Goal: Information Seeking & Learning: Learn about a topic

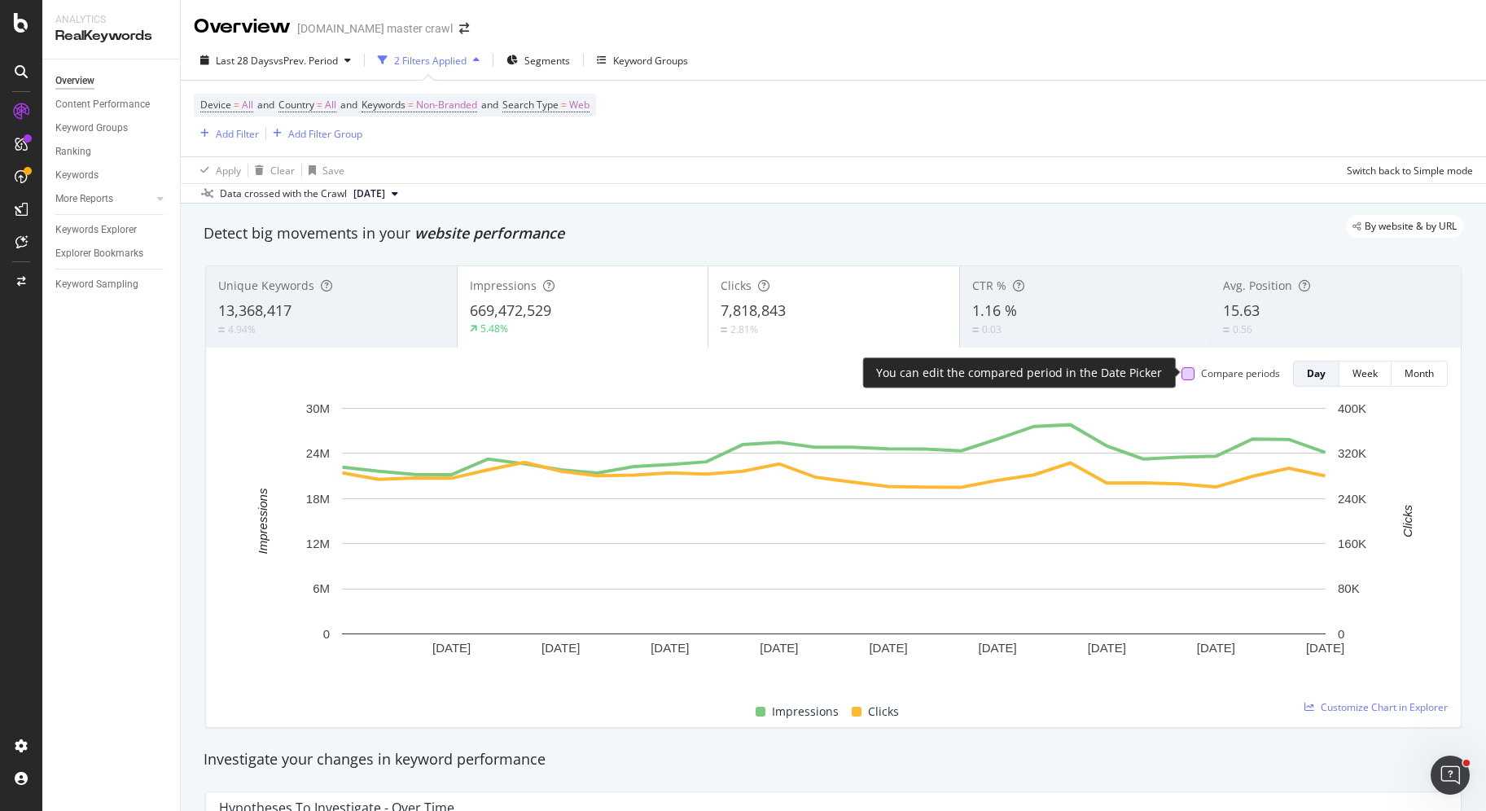
click at [1193, 372] on div at bounding box center [1188, 373] width 13 height 13
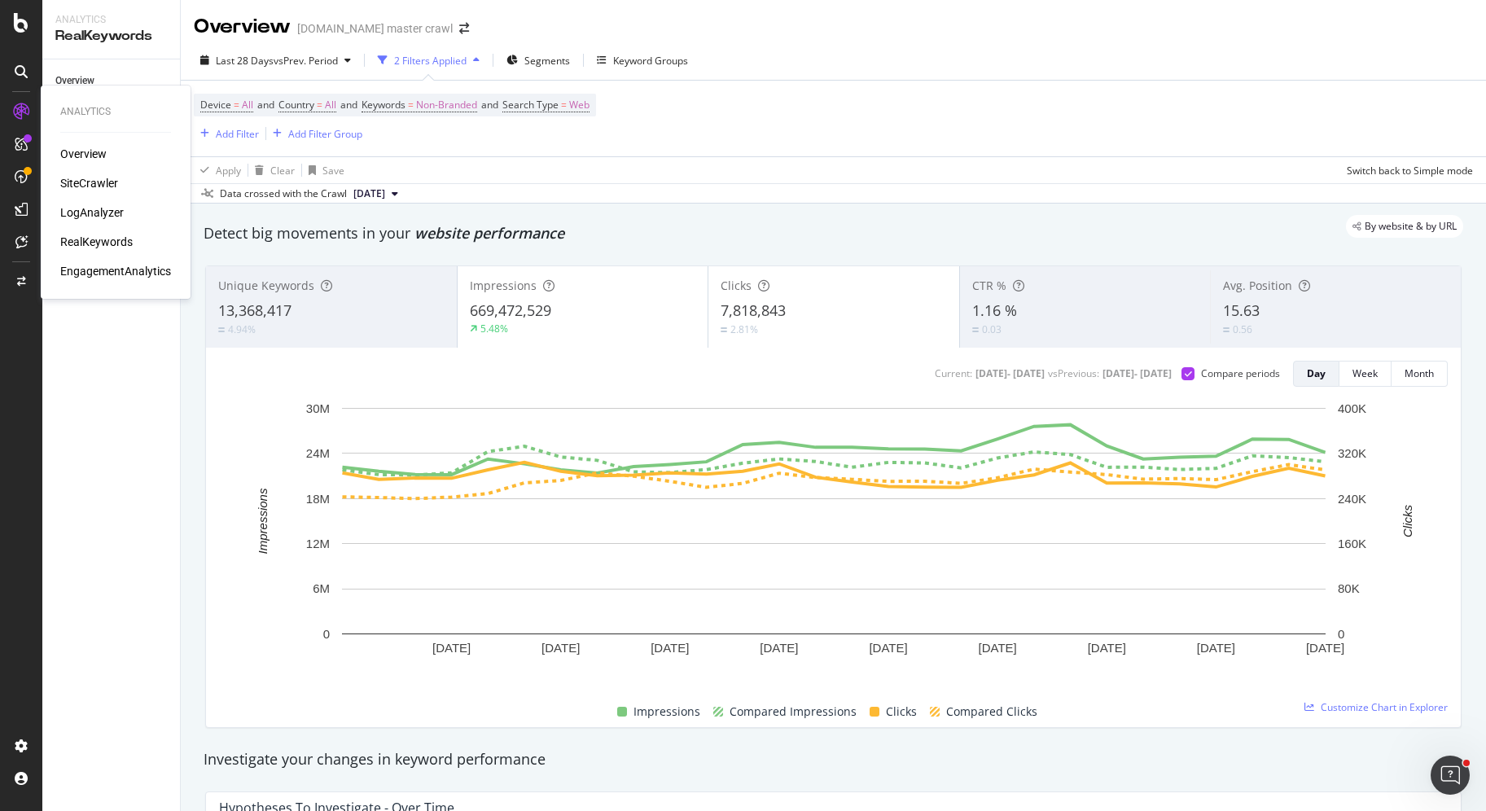
click at [87, 235] on div "RealKeywords" at bounding box center [96, 242] width 72 height 16
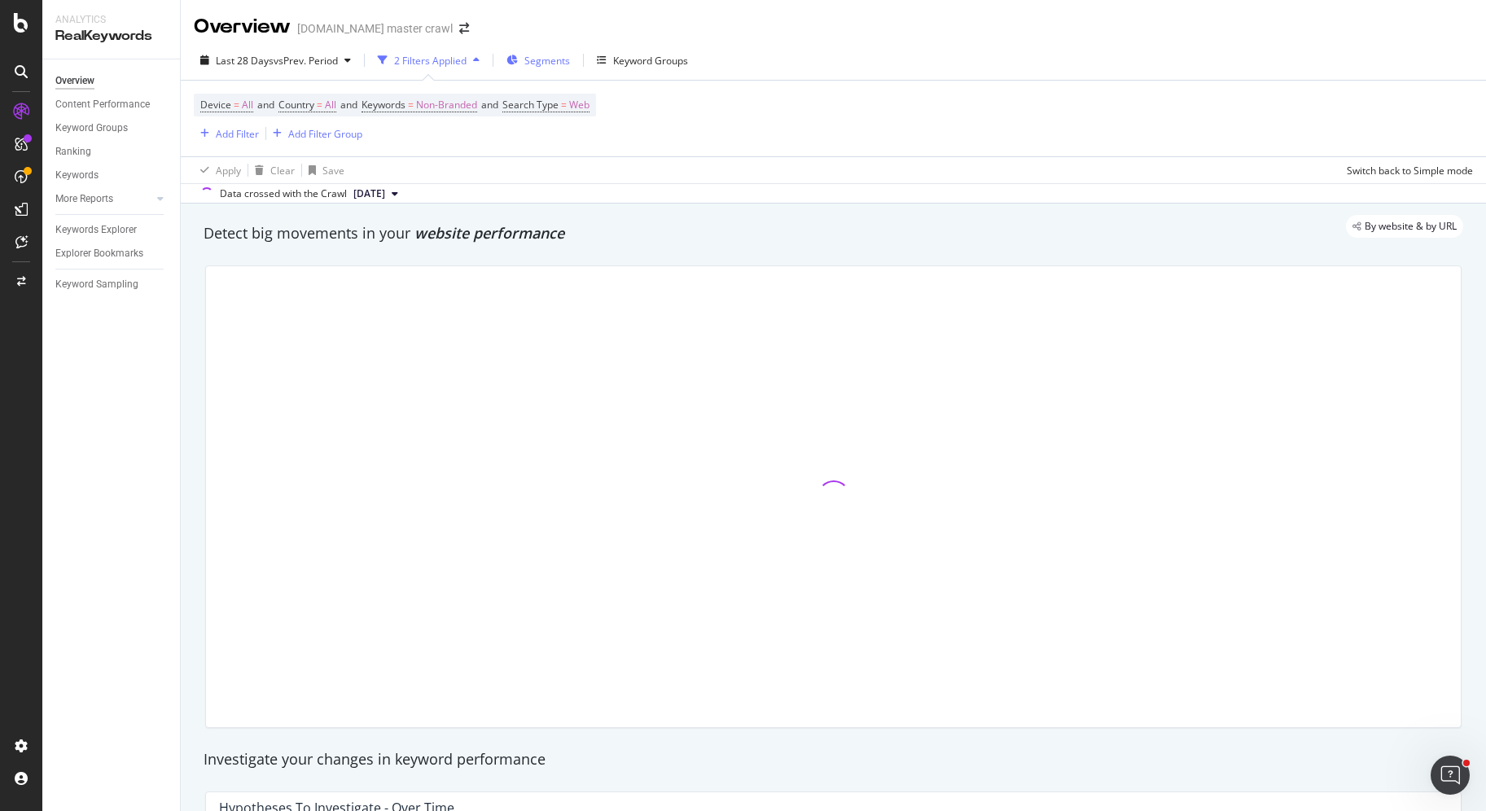
click at [542, 54] on span "Segments" at bounding box center [547, 61] width 46 height 14
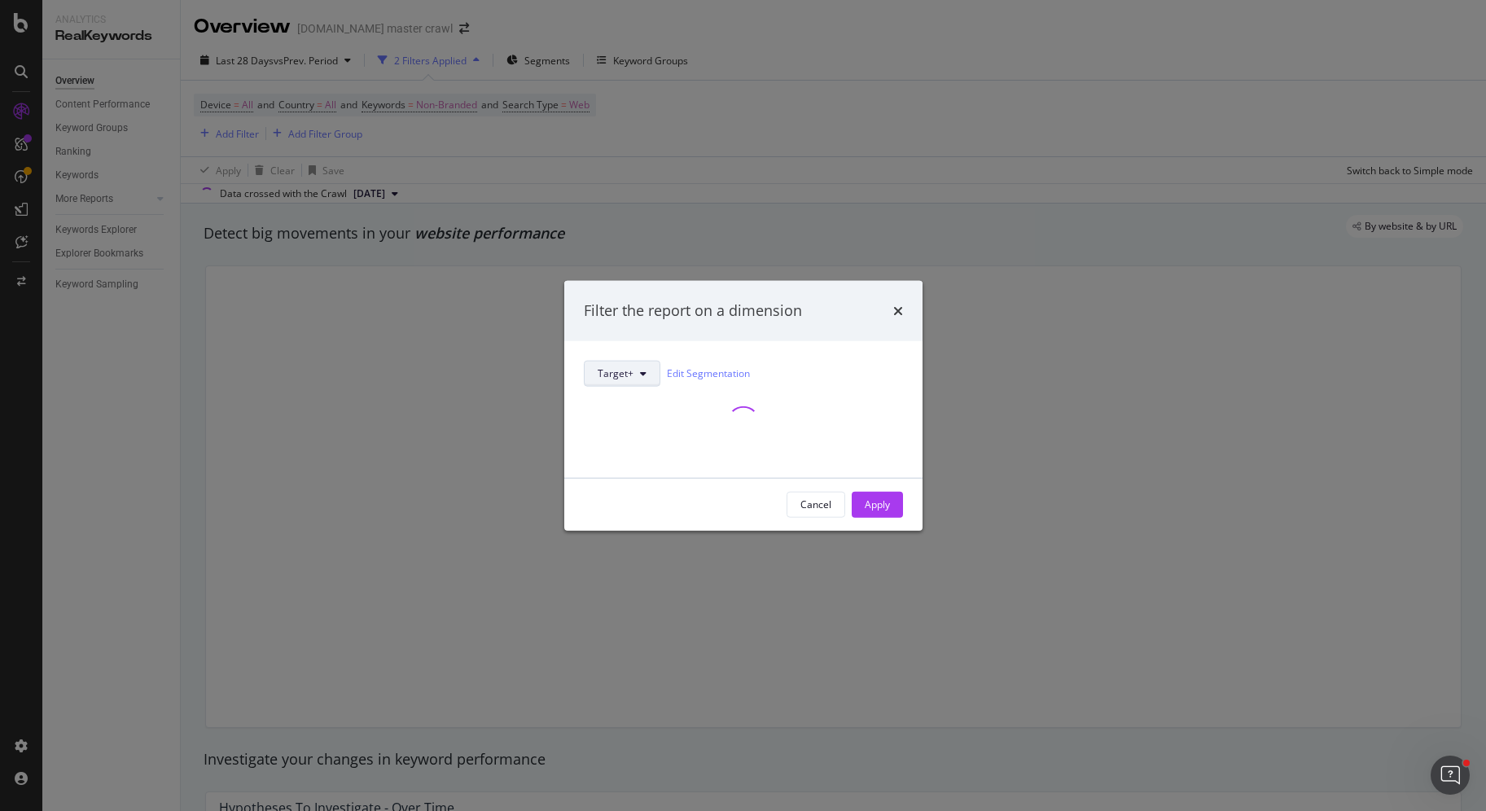
click at [616, 360] on button "Target+" at bounding box center [622, 373] width 77 height 26
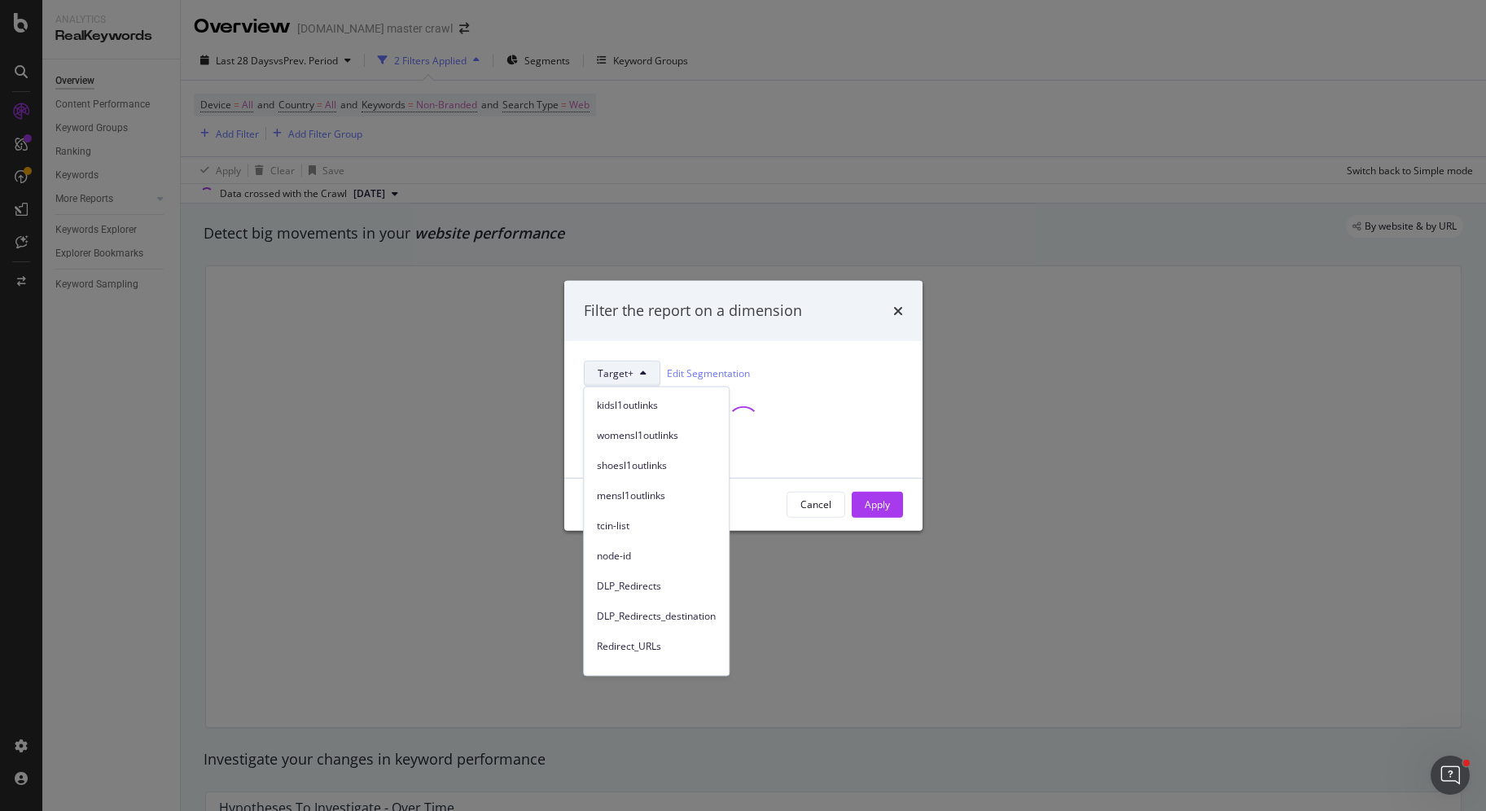
scroll to position [432, 0]
click at [632, 648] on div "Breadcrumb Tree" at bounding box center [656, 658] width 145 height 24
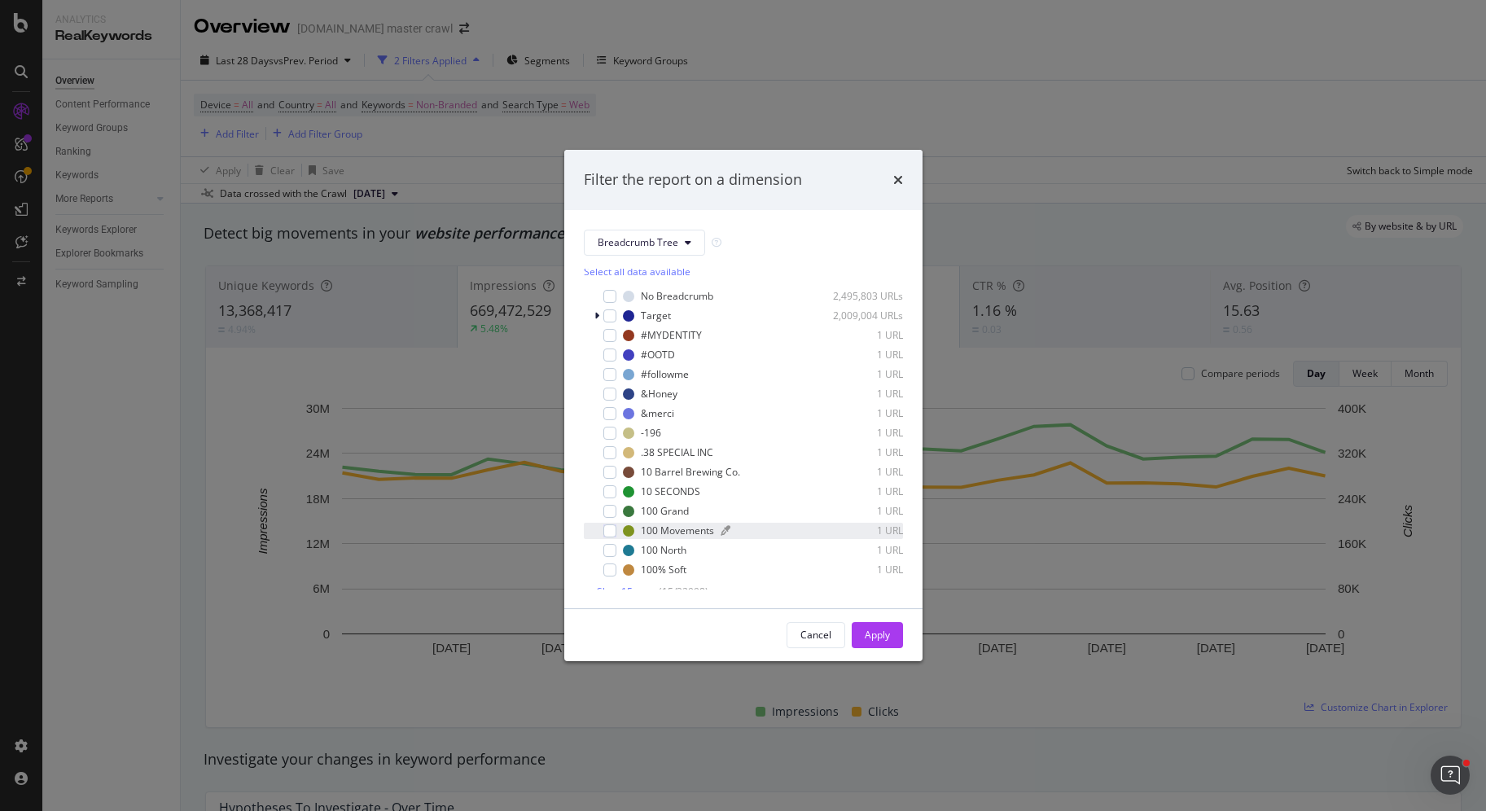
scroll to position [13, 0]
click at [630, 585] on span "Show 15 more" at bounding box center [627, 583] width 60 height 14
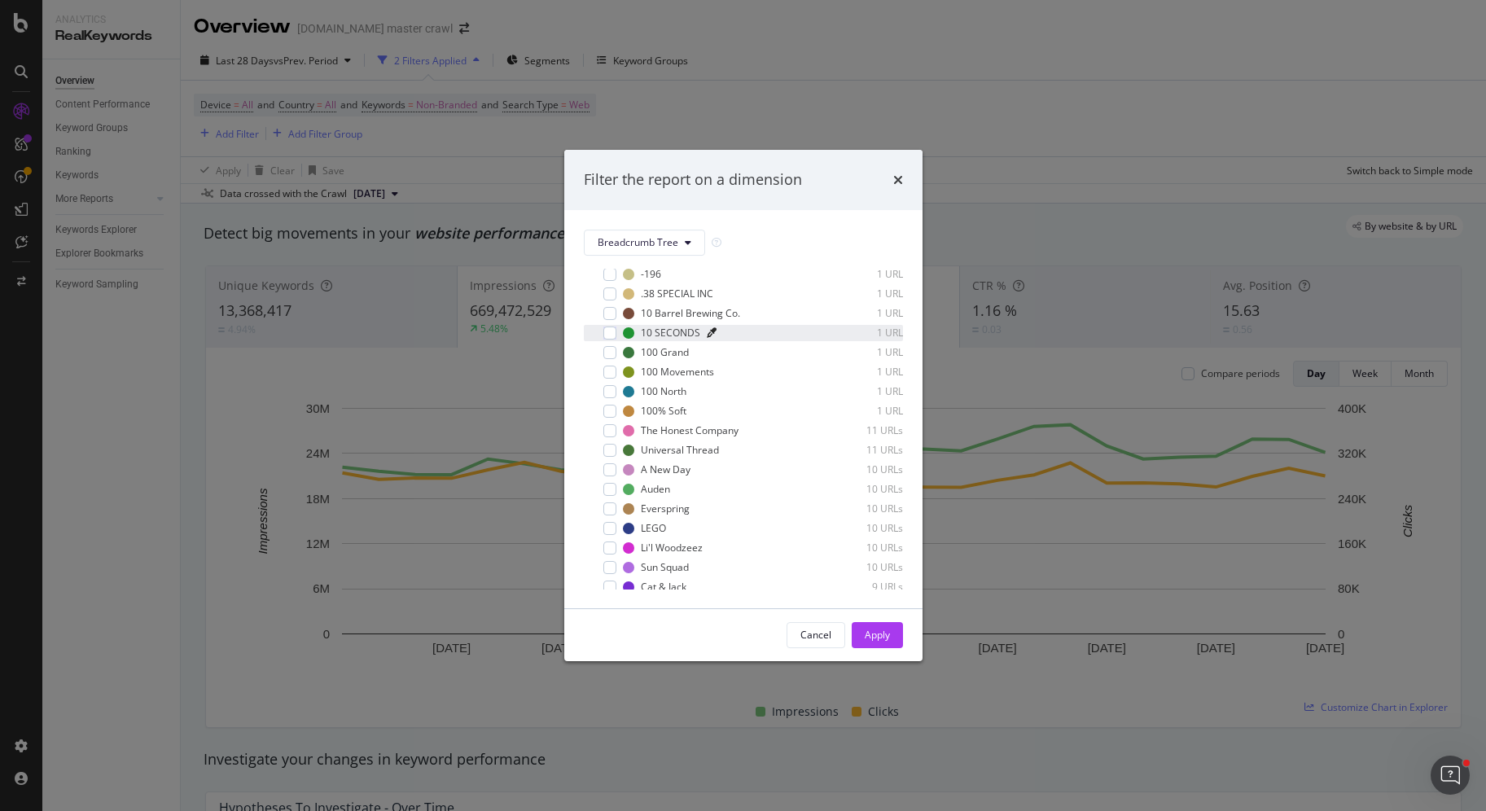
scroll to position [306, 0]
click at [643, 584] on span "Show 15 more" at bounding box center [627, 583] width 60 height 14
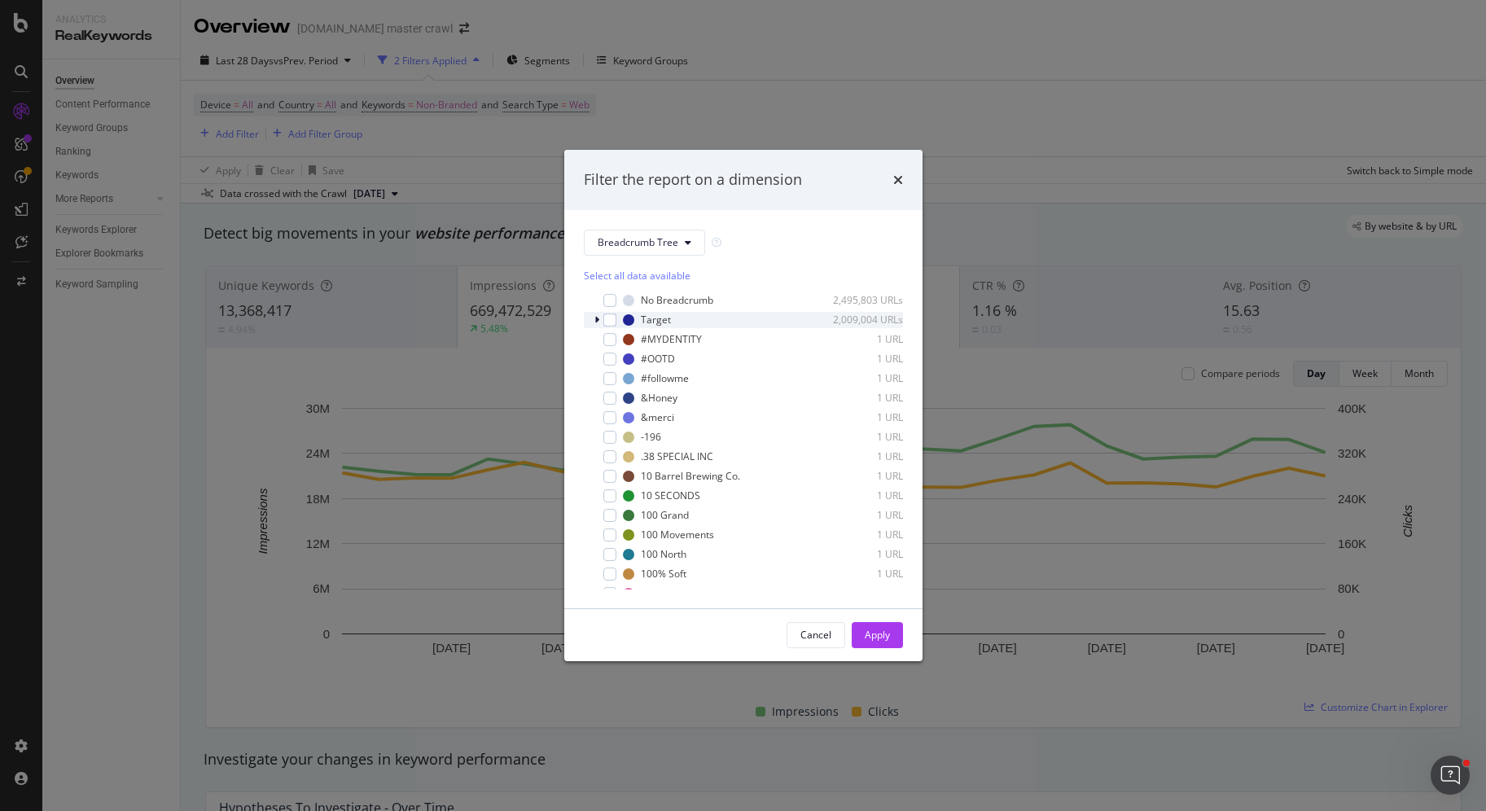
click at [594, 322] on icon "modal" at bounding box center [596, 320] width 5 height 10
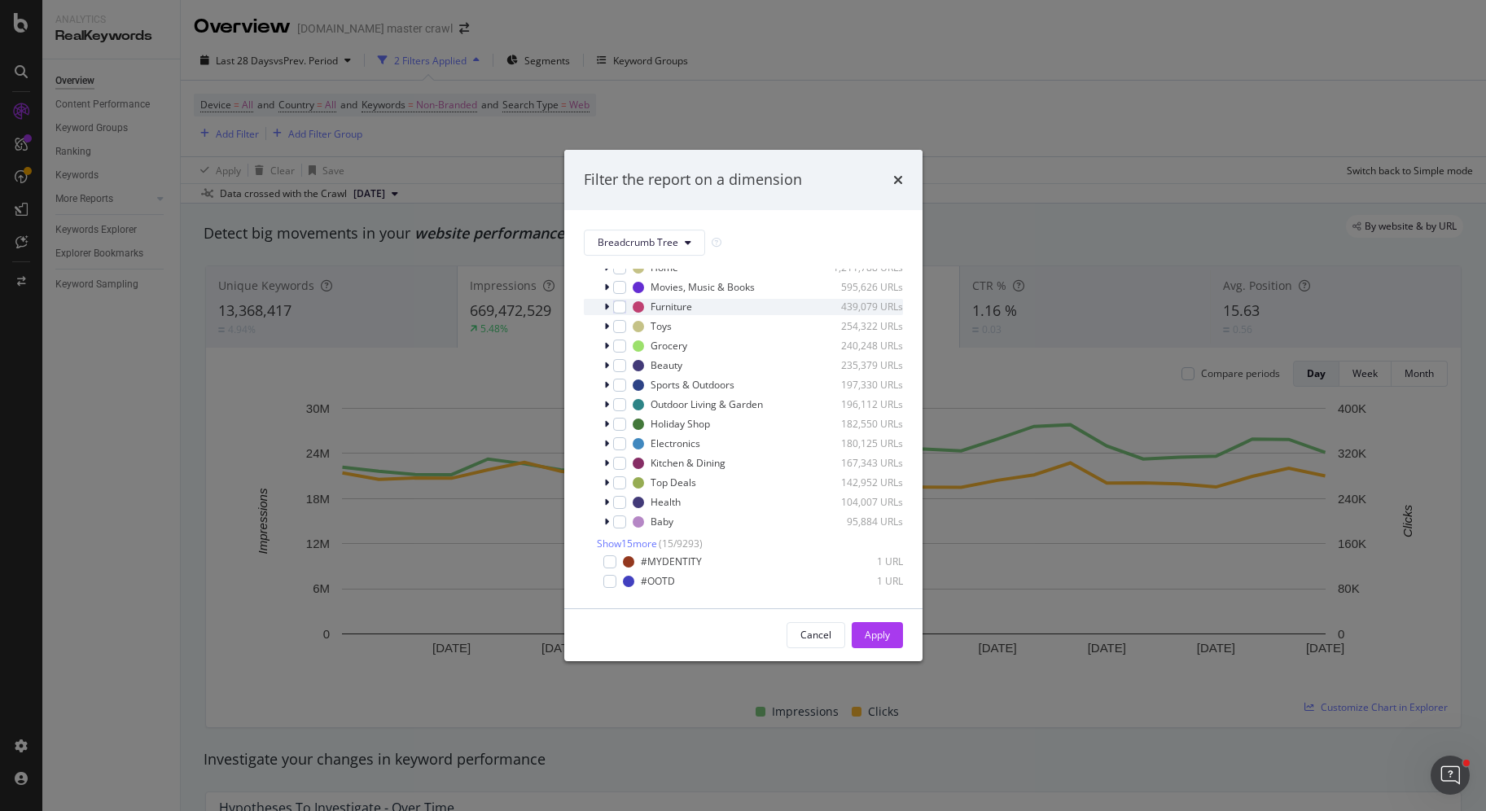
scroll to position [102, 0]
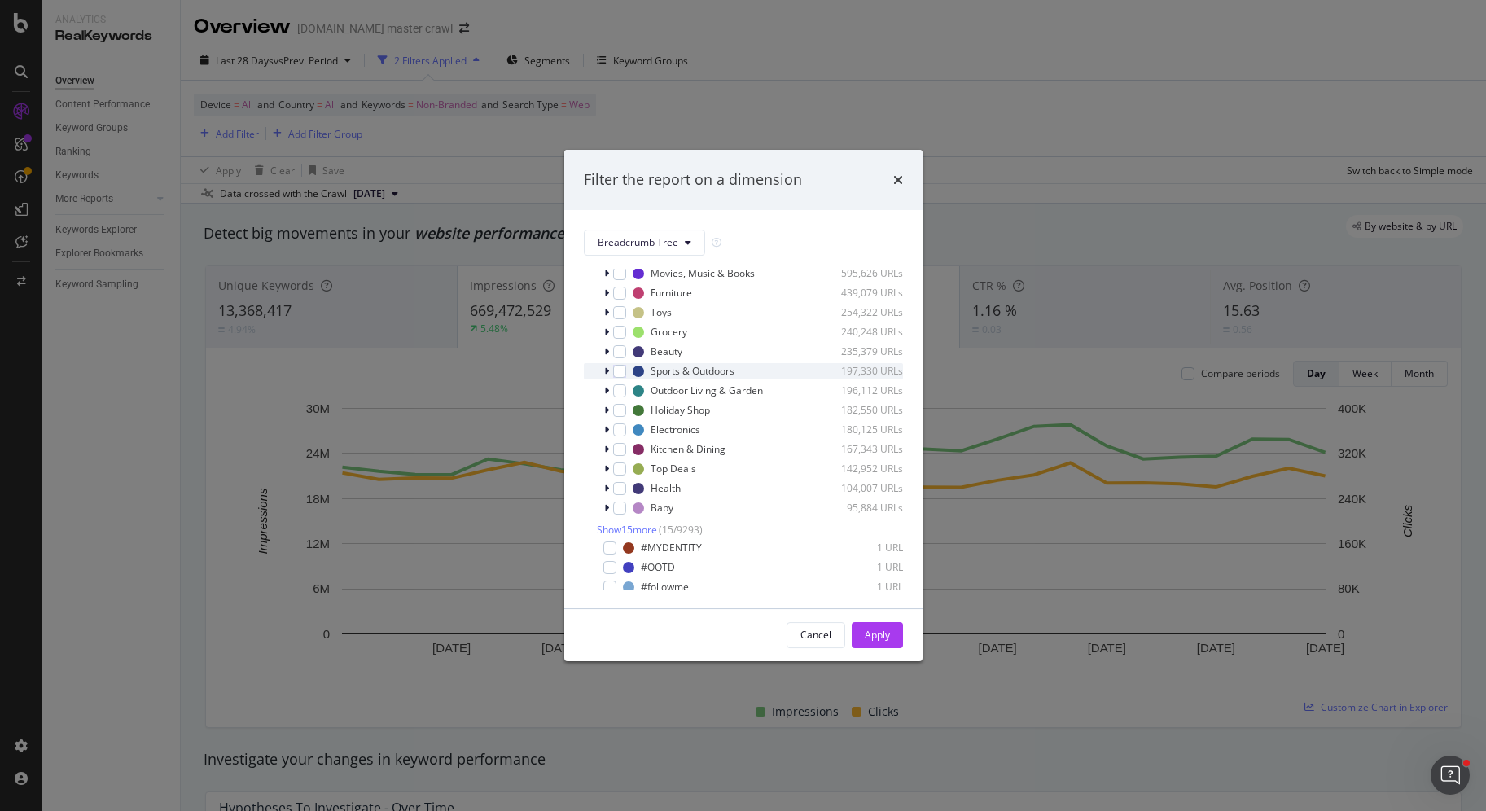
click at [610, 371] on div "modal" at bounding box center [608, 371] width 10 height 16
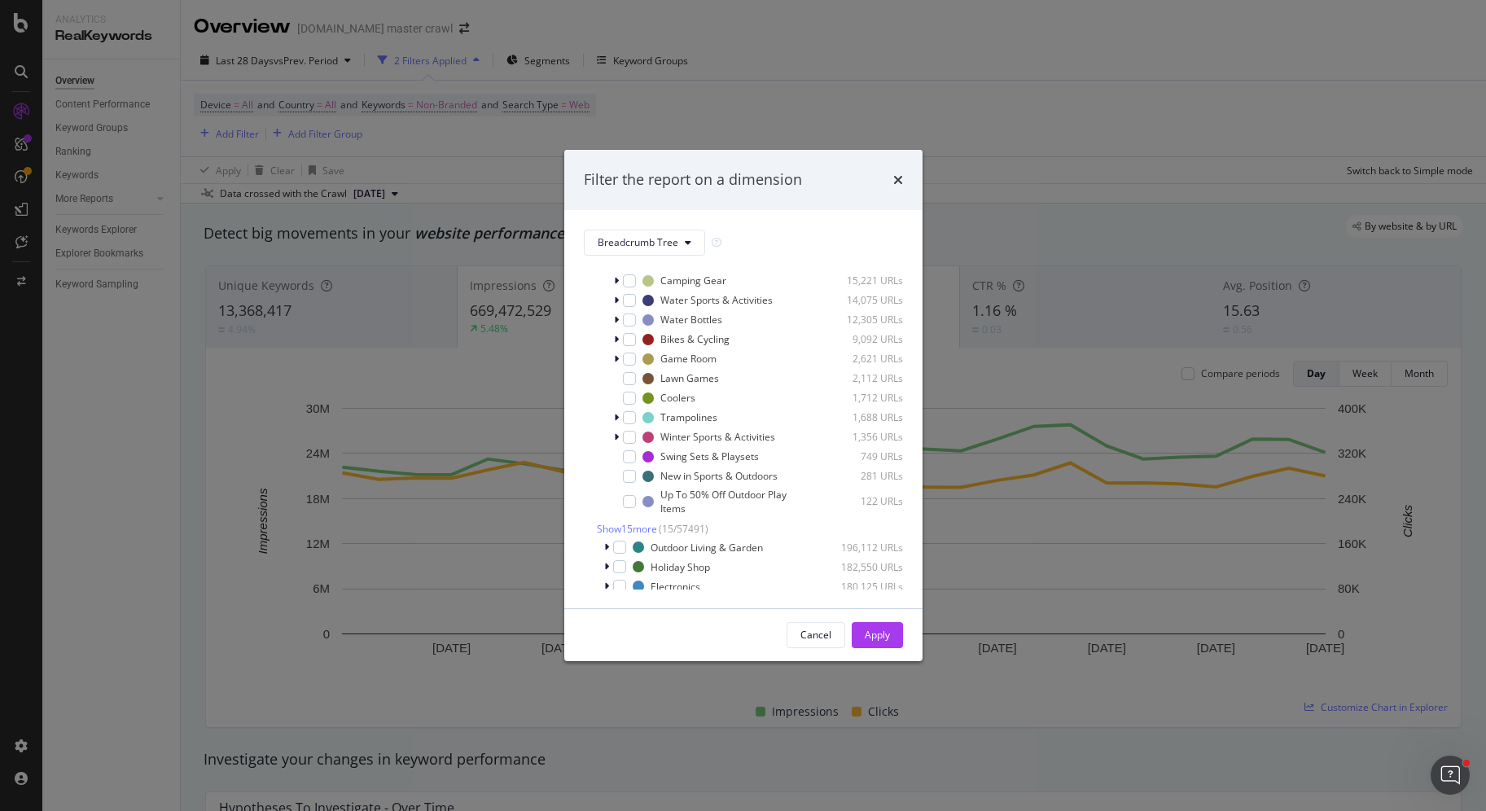
scroll to position [282, 0]
click at [614, 516] on span "Show 15 more" at bounding box center [627, 514] width 60 height 14
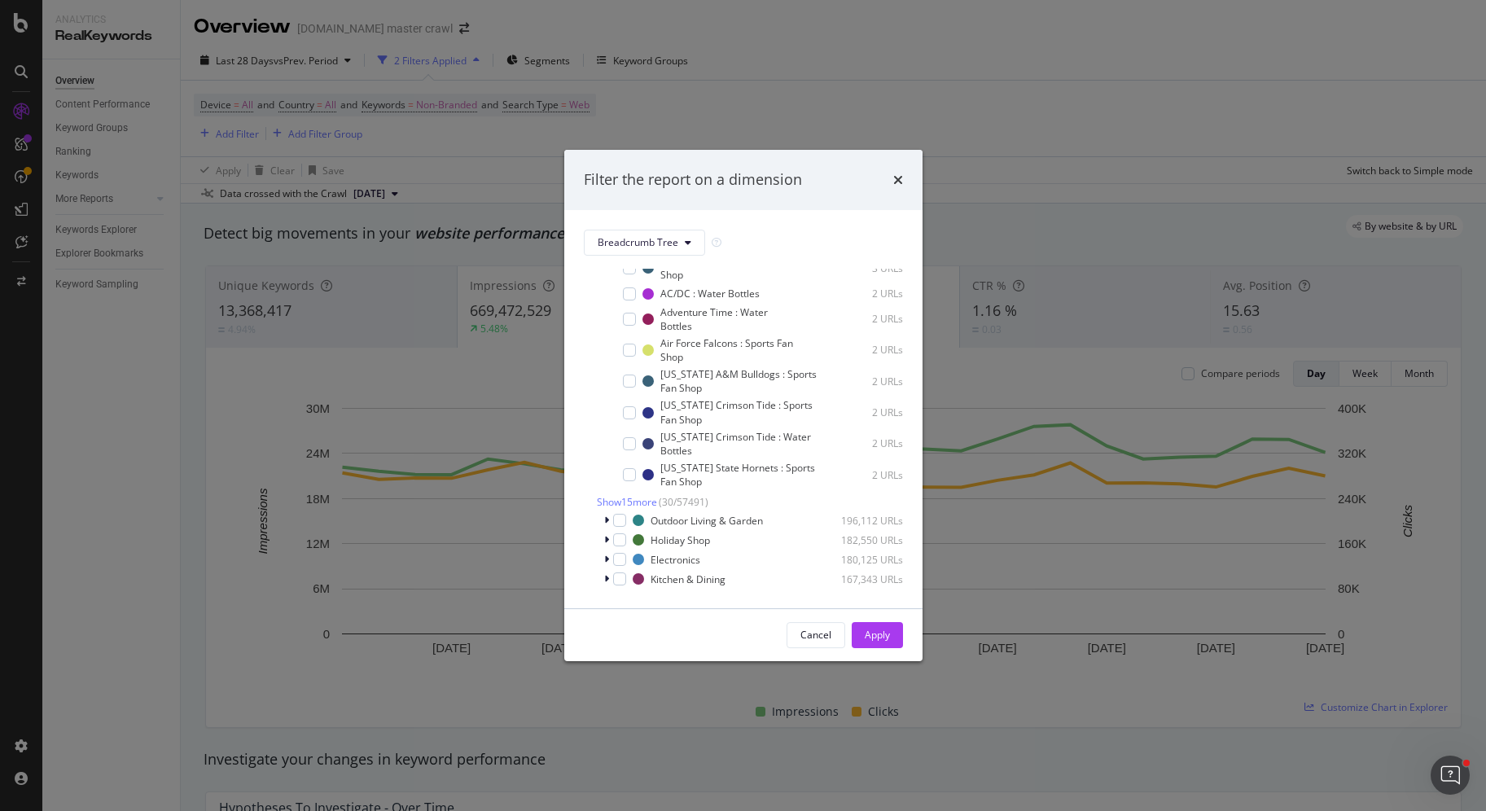
scroll to position [719, 0]
click at [627, 494] on span "Show 15 more" at bounding box center [627, 498] width 60 height 14
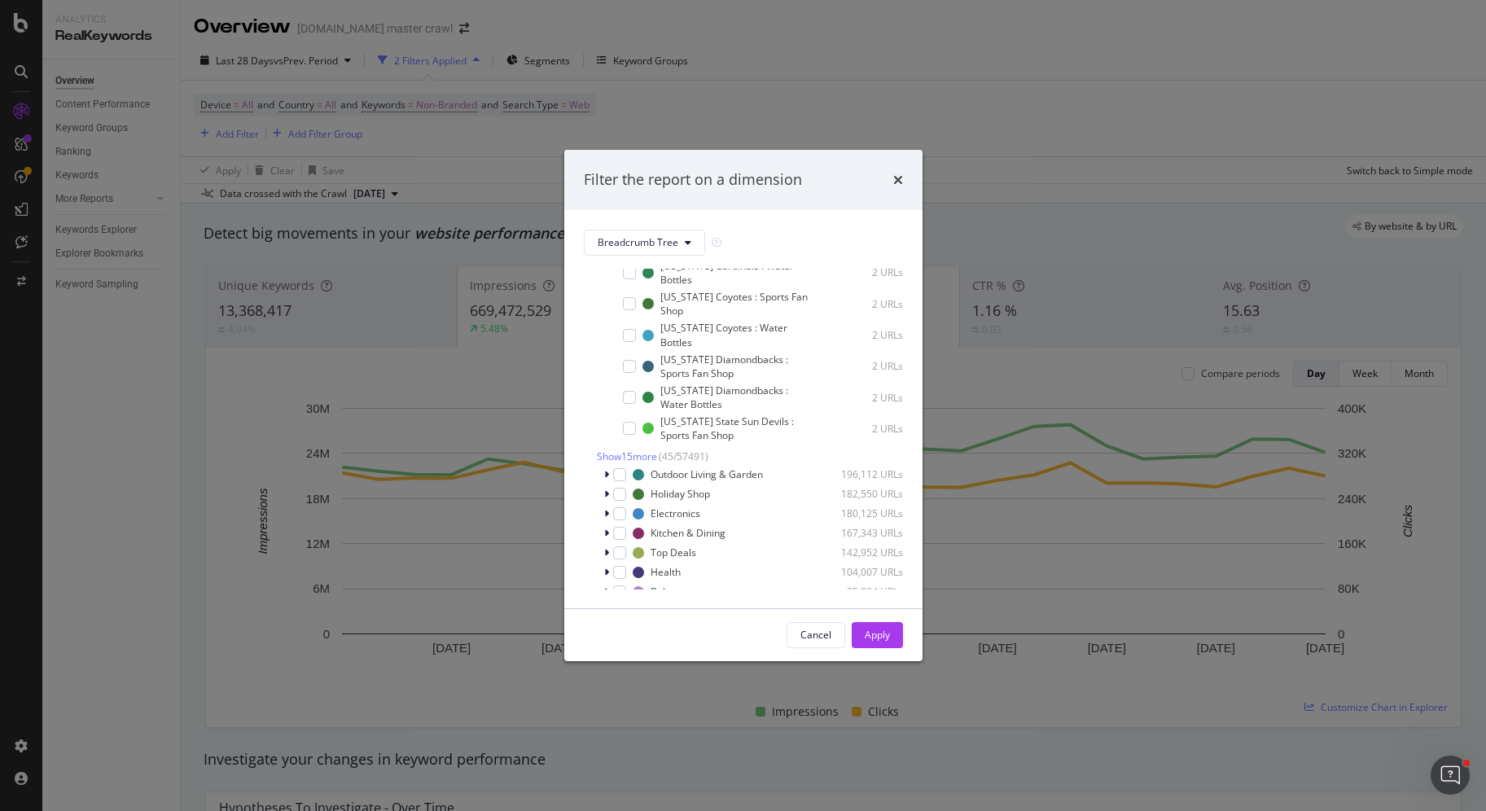
scroll to position [1275, 0]
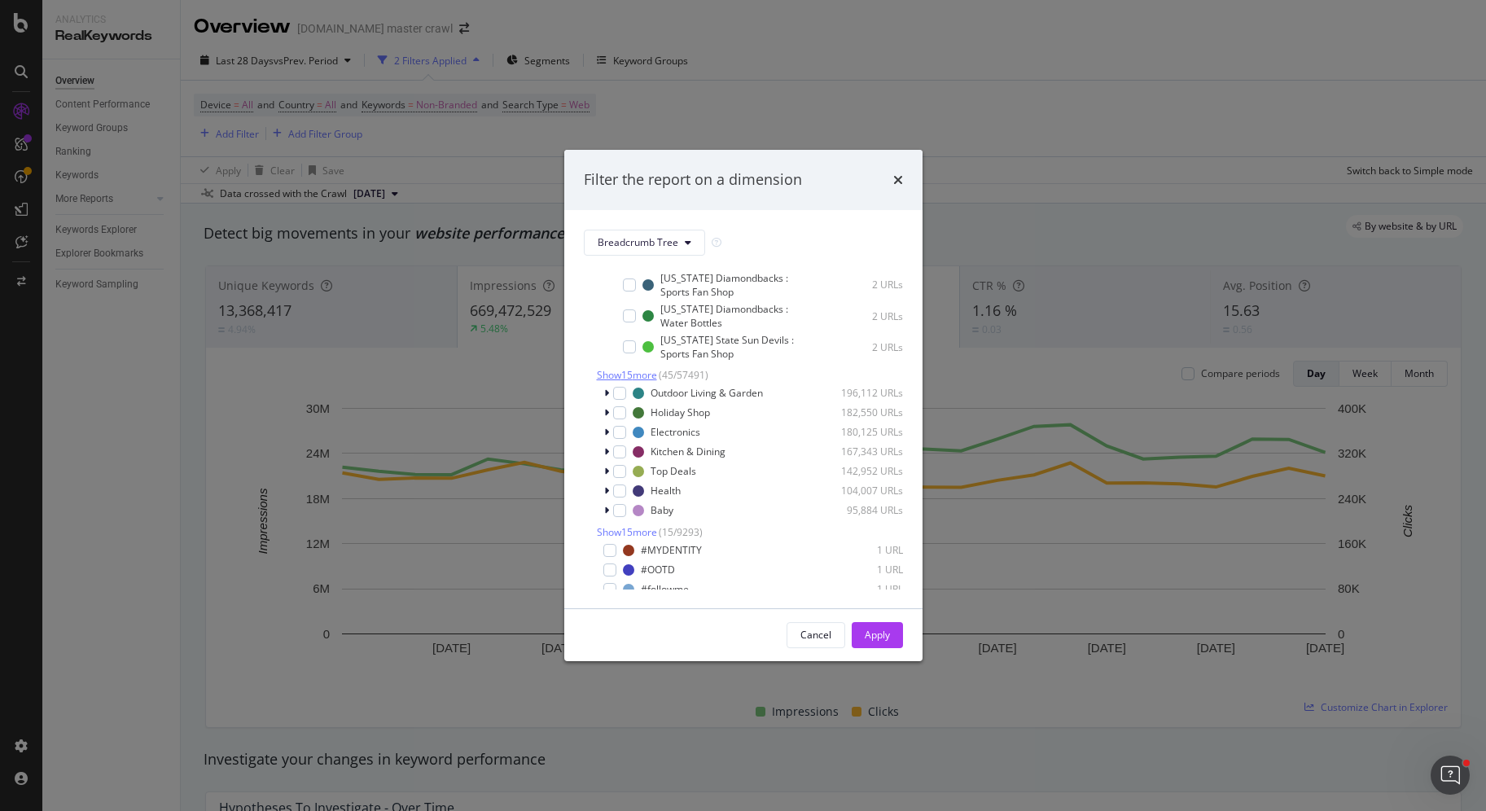
click at [646, 375] on span "Show 15 more" at bounding box center [627, 375] width 60 height 14
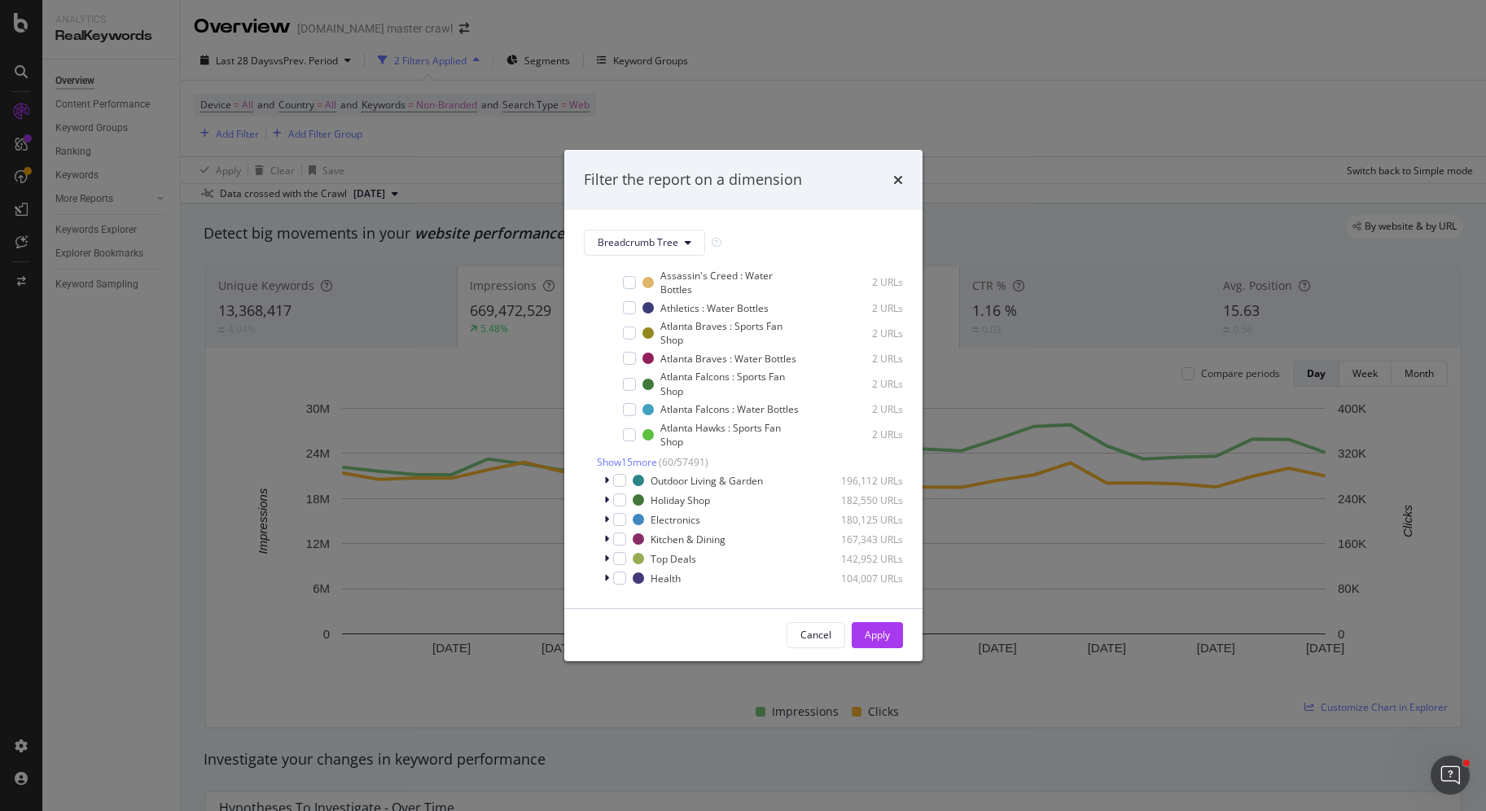
scroll to position [1634, 0]
click at [640, 445] on span "Show 15 more" at bounding box center [627, 449] width 60 height 14
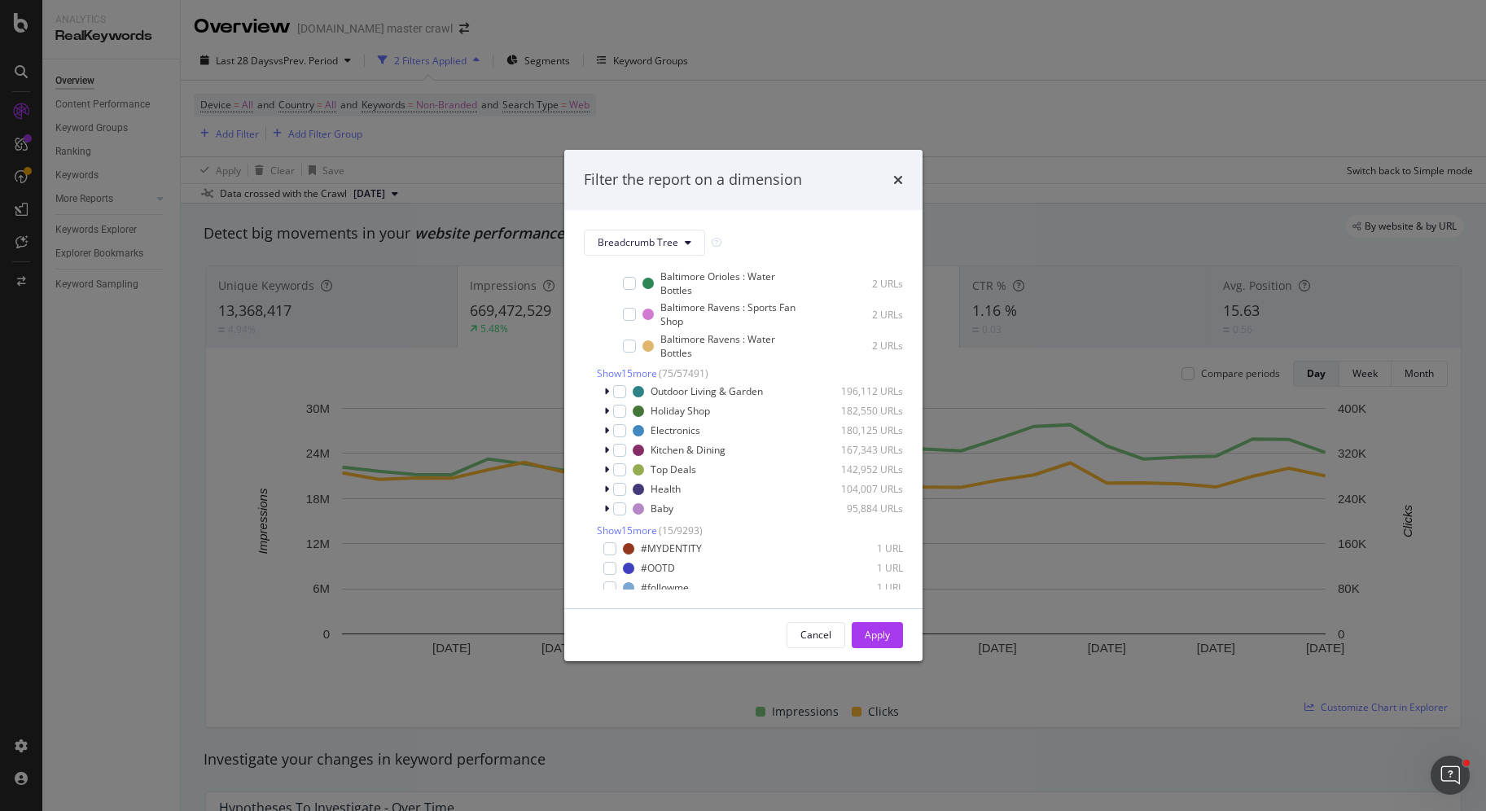
scroll to position [2123, 0]
click at [647, 362] on span "Show 15 more" at bounding box center [627, 369] width 60 height 14
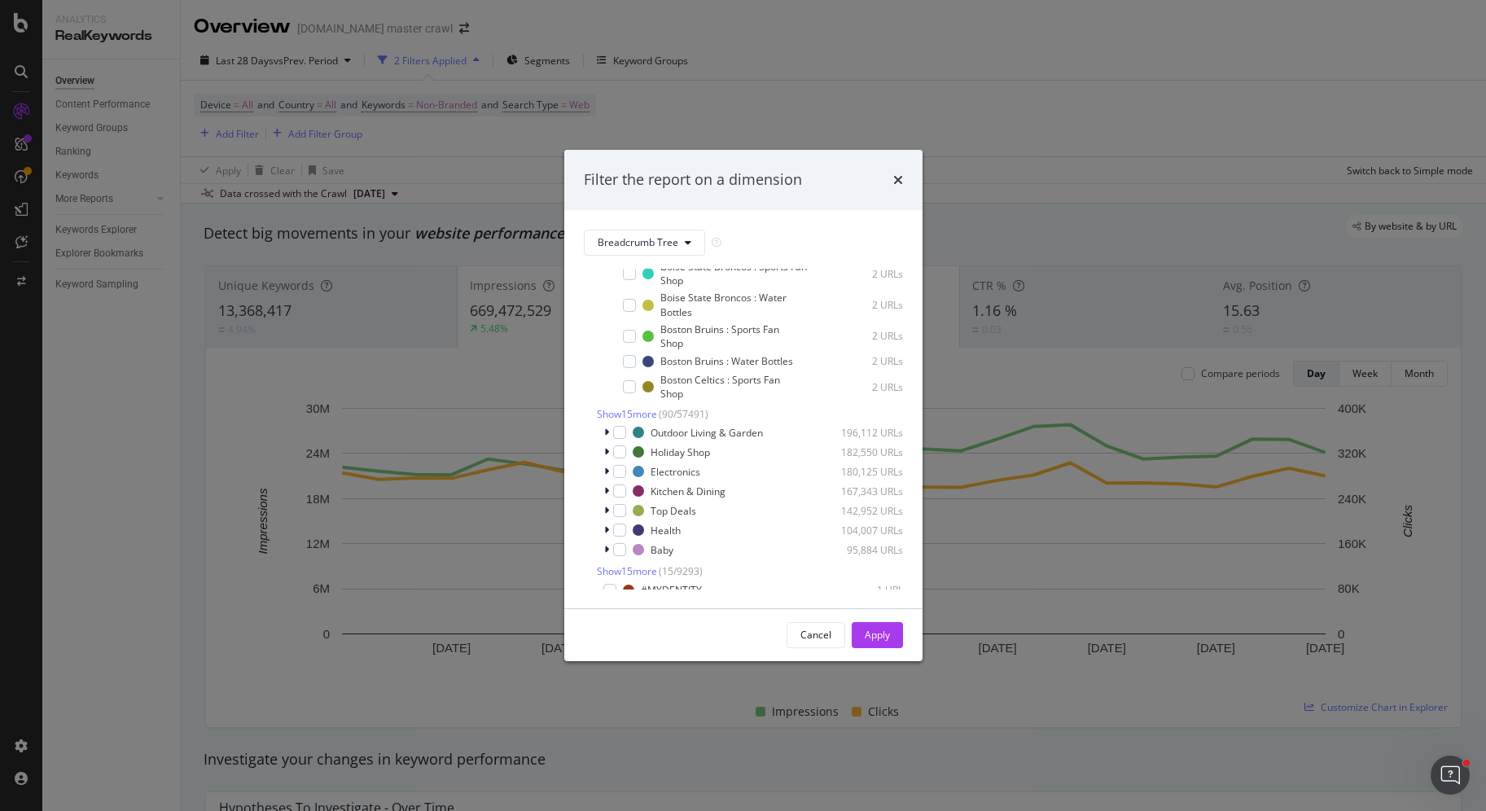
scroll to position [2458, 0]
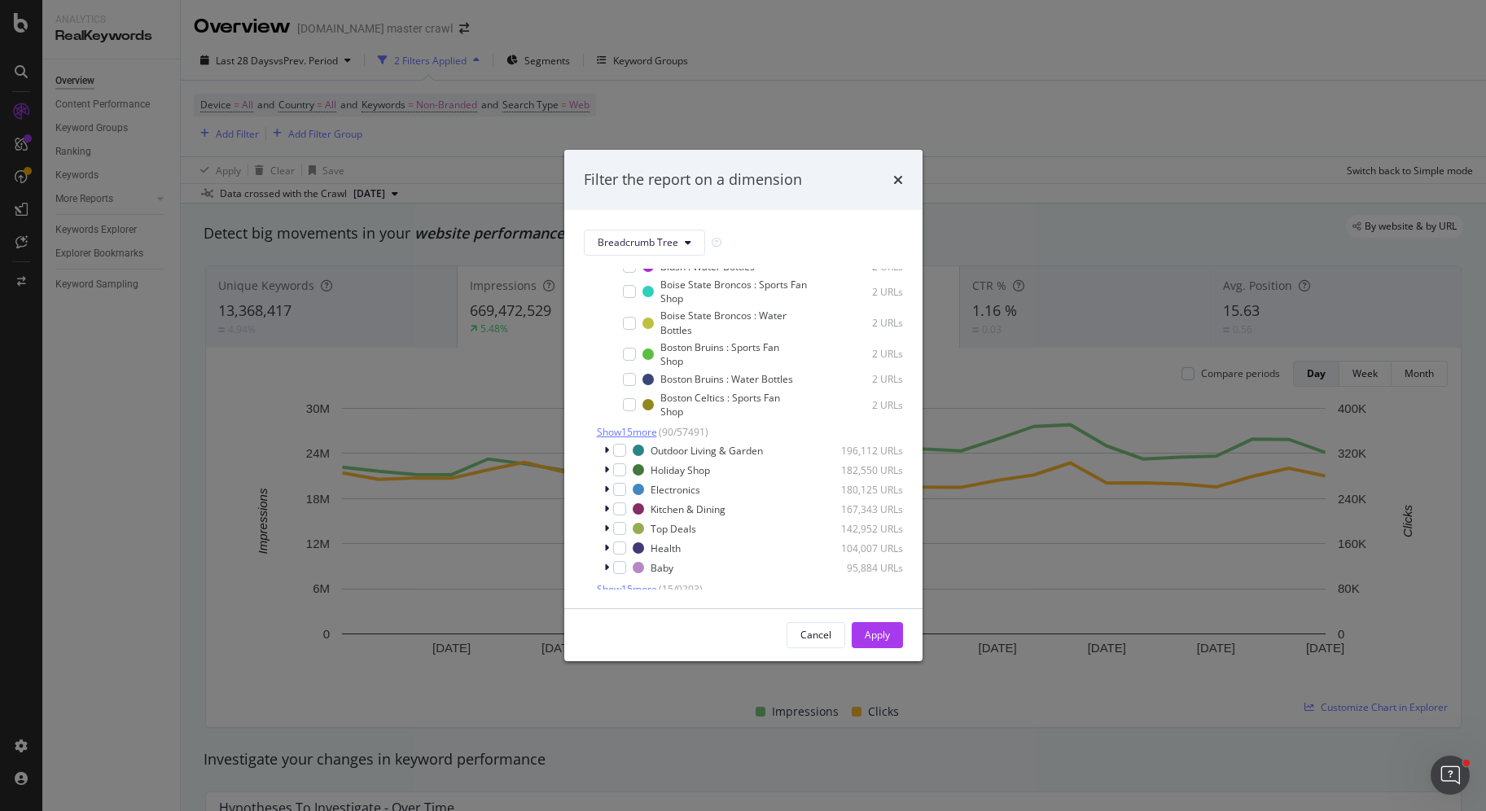
click at [642, 425] on span "Show 15 more" at bounding box center [627, 432] width 60 height 14
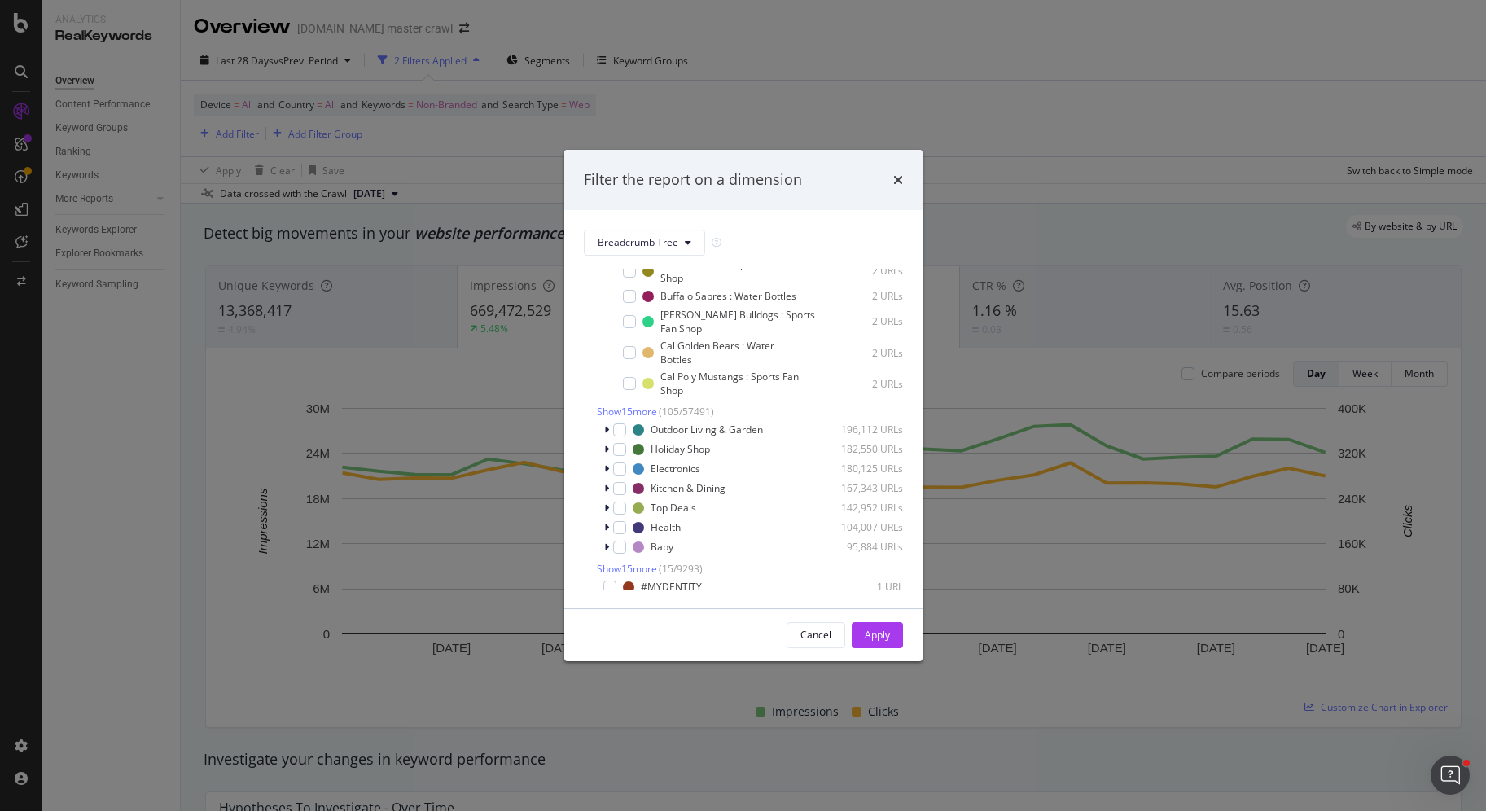
scroll to position [2824, 0]
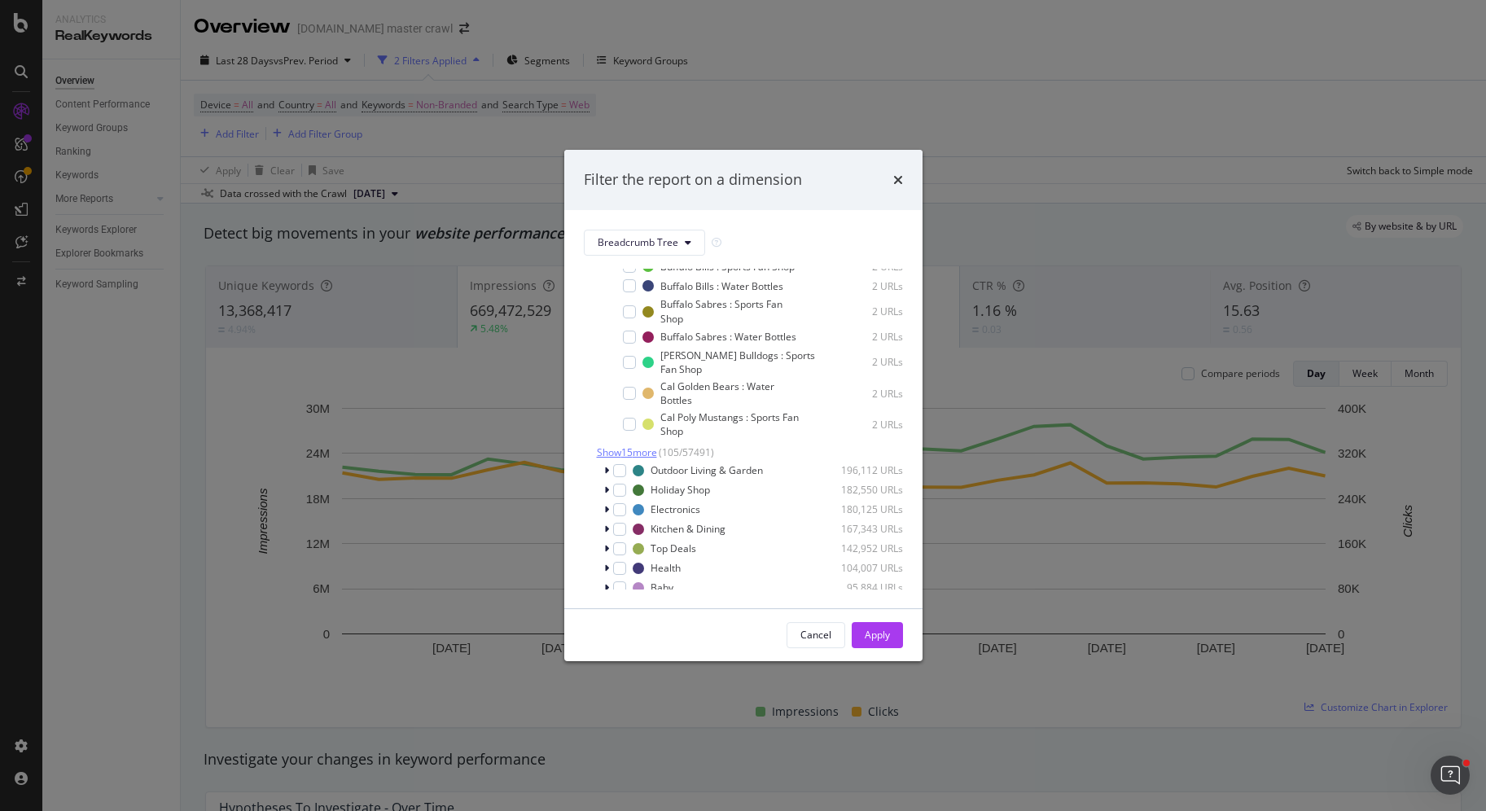
click at [629, 445] on span "Show 15 more" at bounding box center [627, 452] width 60 height 14
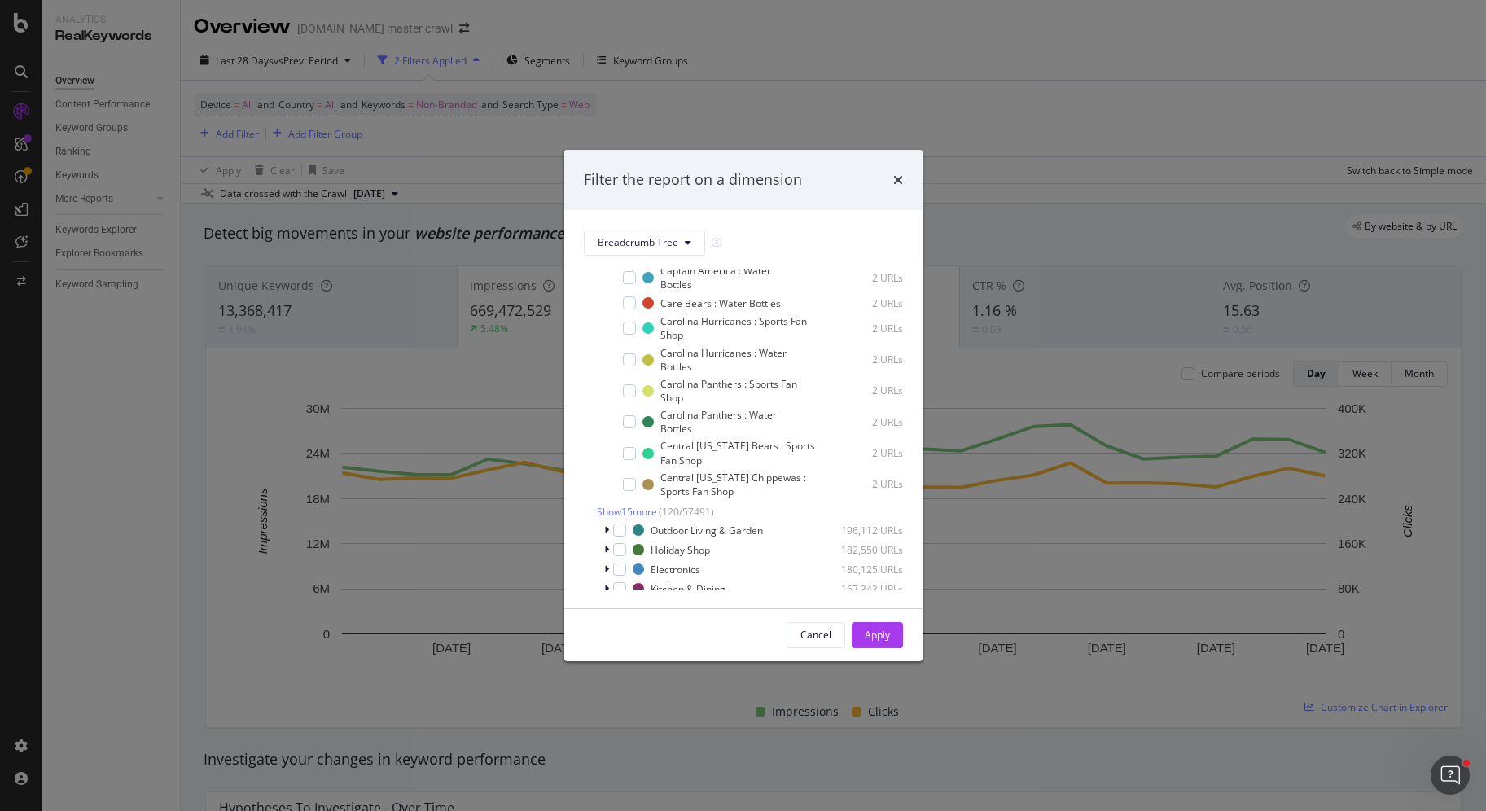
scroll to position [3259, 0]
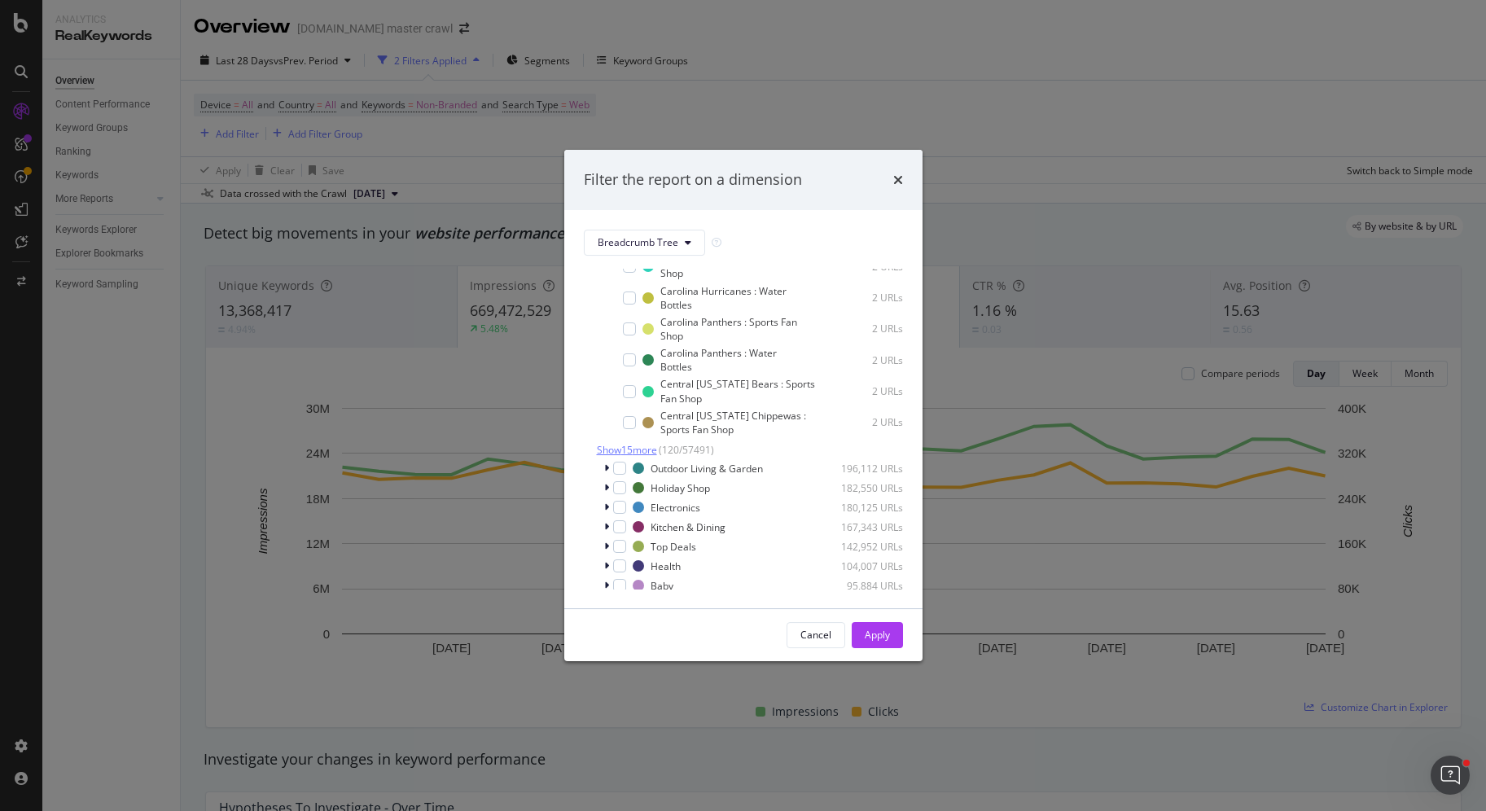
click at [639, 443] on span "Show 15 more" at bounding box center [627, 450] width 60 height 14
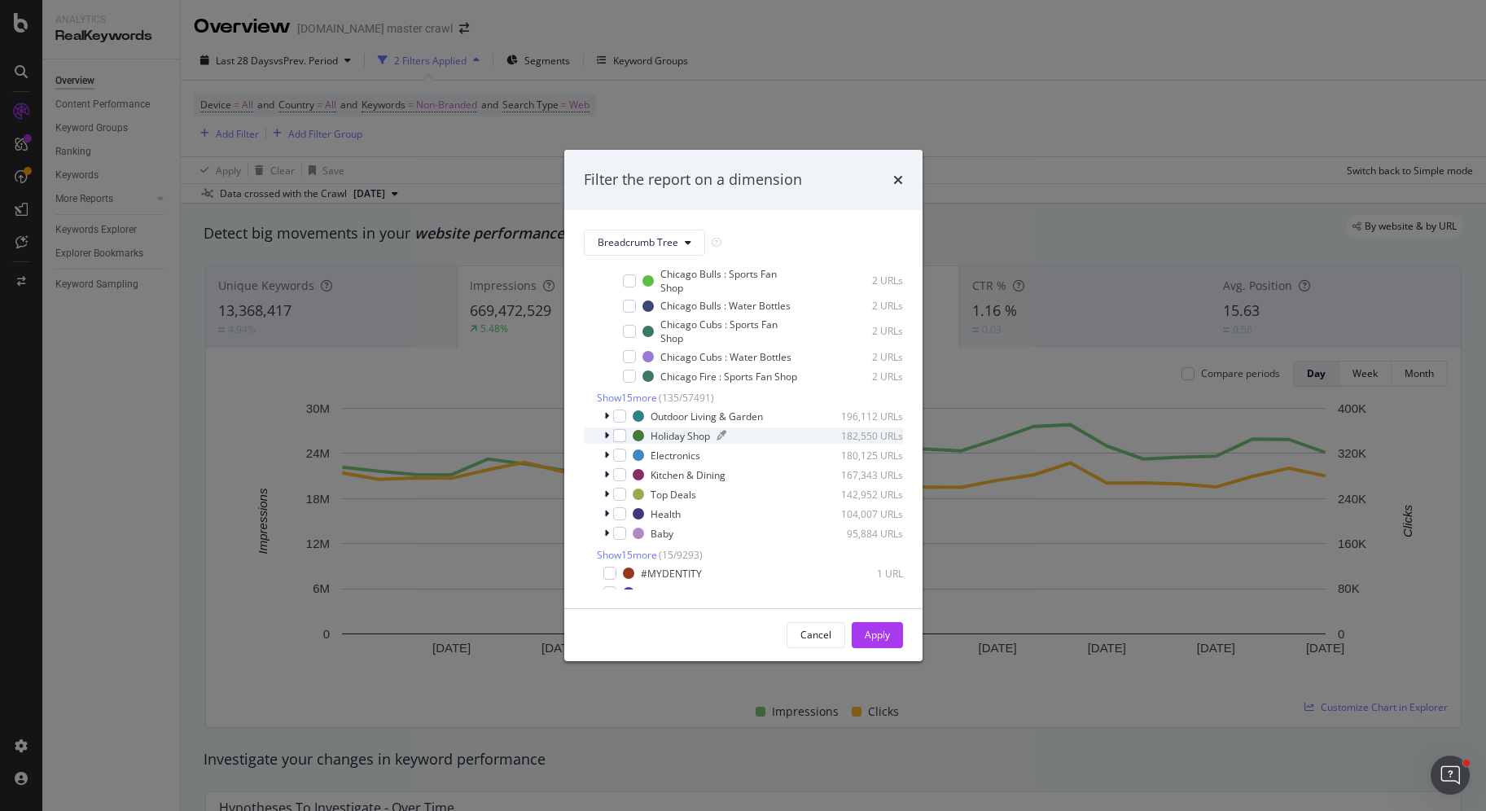
scroll to position [3694, 0]
click at [716, 394] on div "Show 15 more ( 135 / 57491 )" at bounding box center [743, 401] width 319 height 14
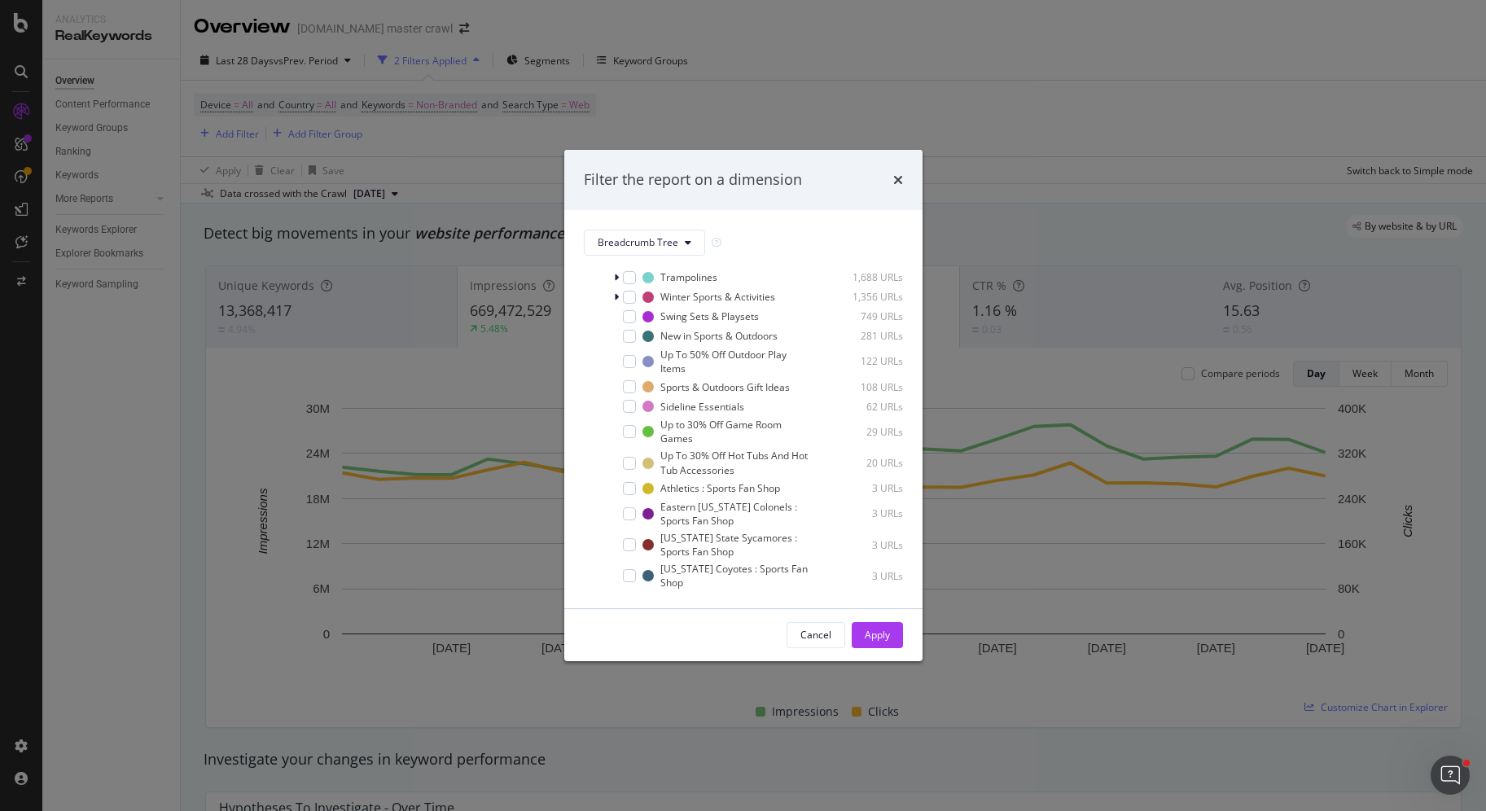
scroll to position [426, 0]
